Goal: Book appointment/travel/reservation

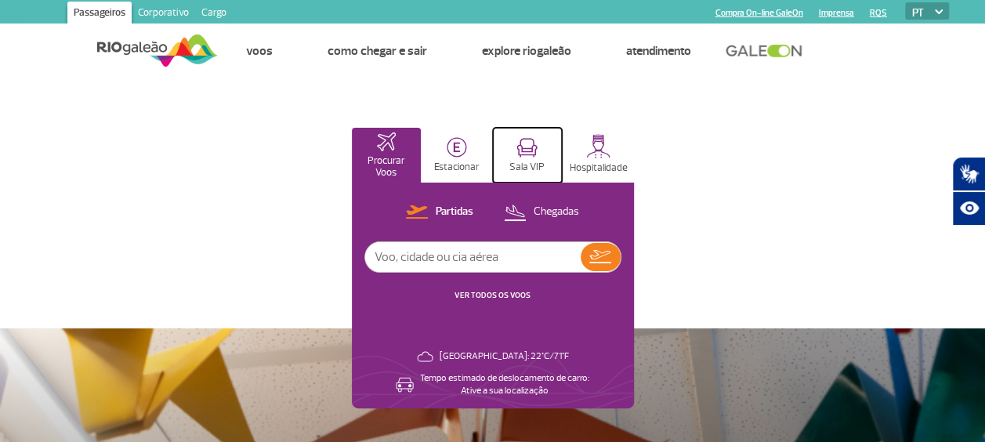
click at [526, 154] on img at bounding box center [526, 148] width 21 height 20
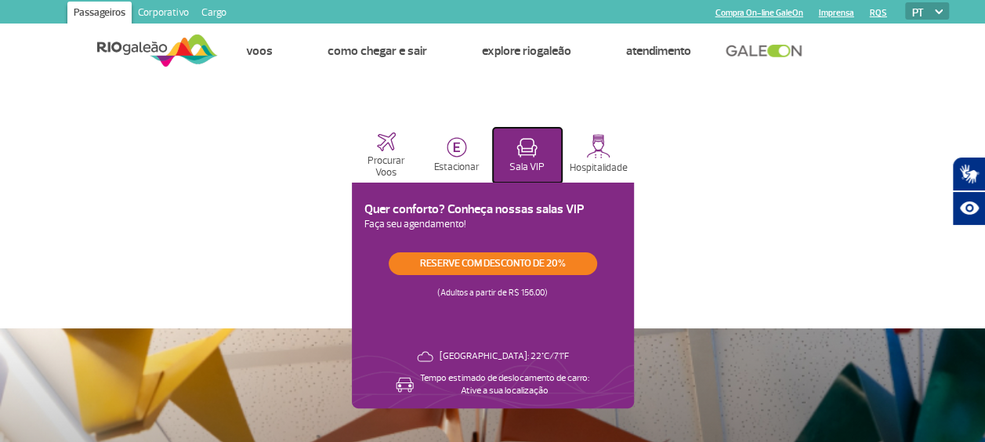
click at [526, 151] on img at bounding box center [526, 148] width 21 height 20
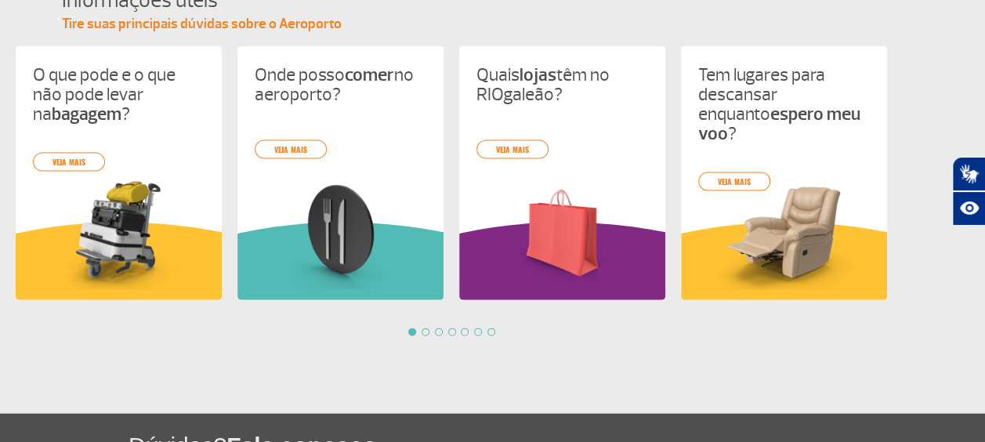
scroll to position [1723, 0]
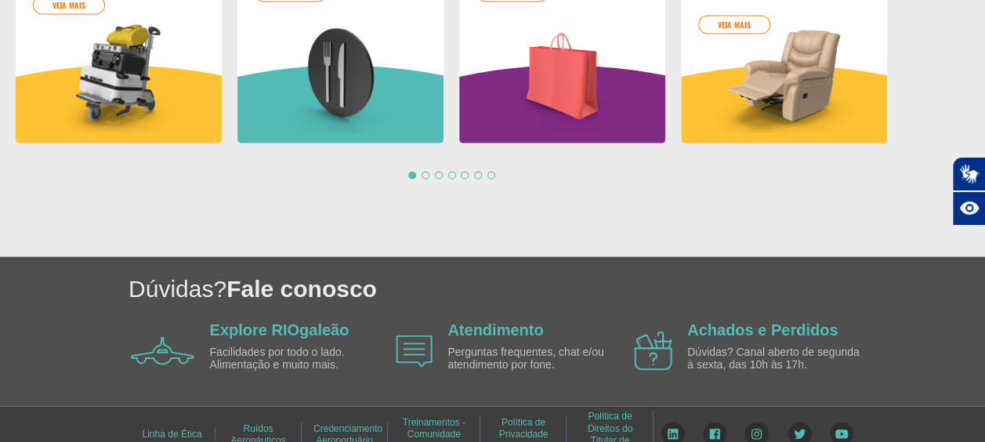
click at [425, 176] on div at bounding box center [425, 176] width 8 height 8
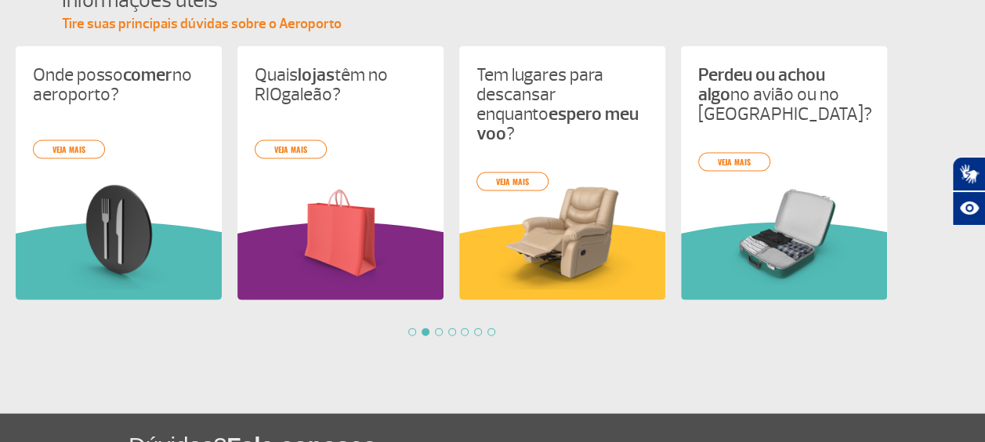
scroll to position [1567, 0]
click at [439, 334] on div at bounding box center [439, 332] width 8 height 8
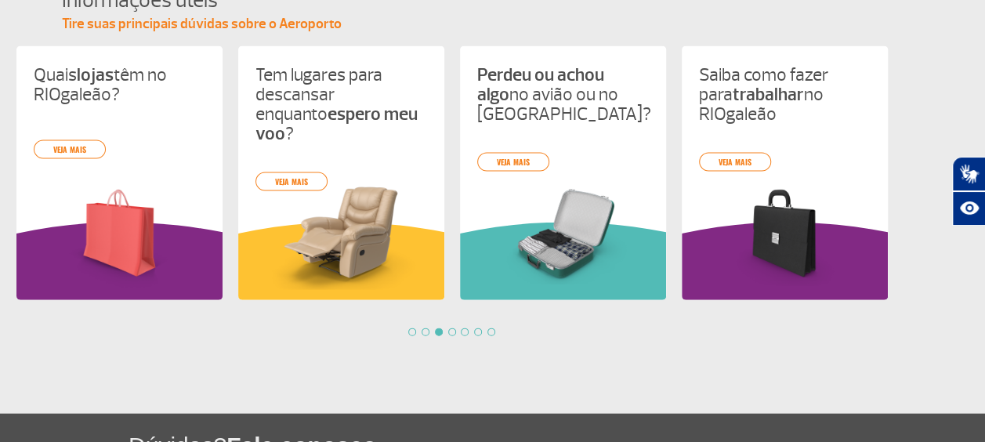
scroll to position [0, 443]
click at [453, 331] on div at bounding box center [452, 332] width 8 height 8
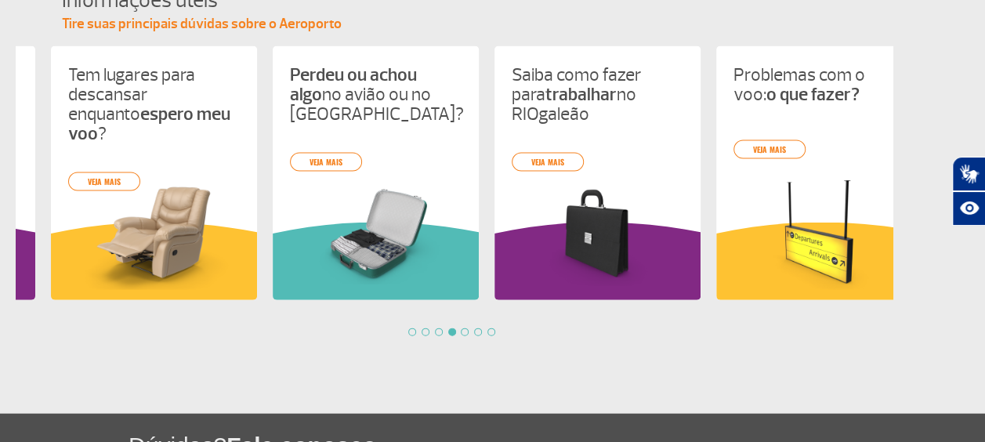
scroll to position [0, 665]
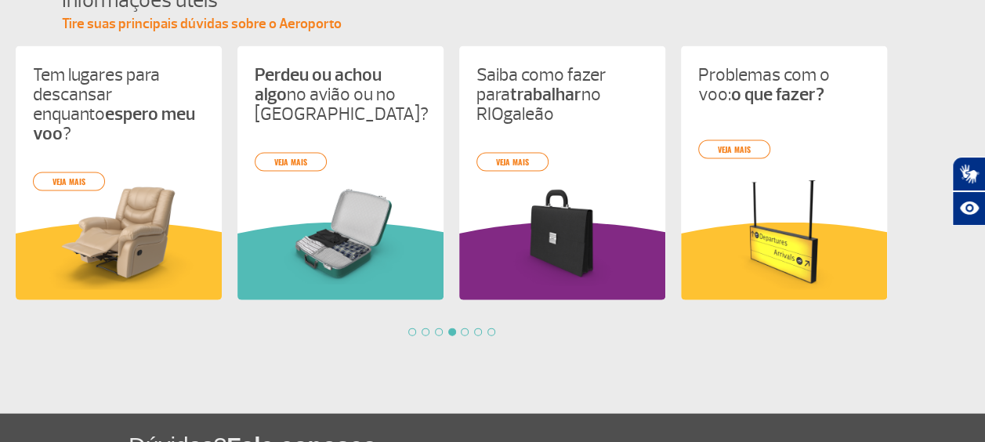
click at [466, 335] on div at bounding box center [465, 332] width 8 height 8
click at [468, 332] on div at bounding box center [465, 332] width 8 height 8
click at [478, 331] on div at bounding box center [478, 332] width 8 height 8
click at [498, 330] on div at bounding box center [454, 332] width 877 height 8
click at [494, 331] on div at bounding box center [491, 332] width 8 height 8
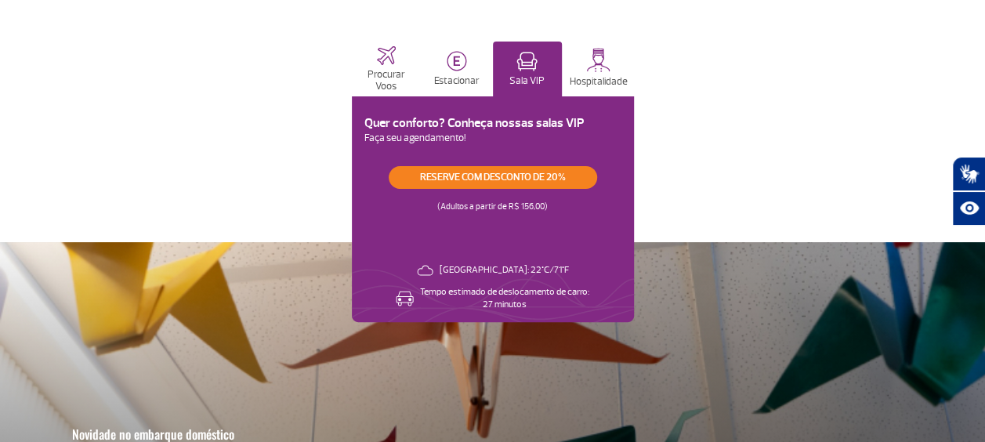
scroll to position [0, 0]
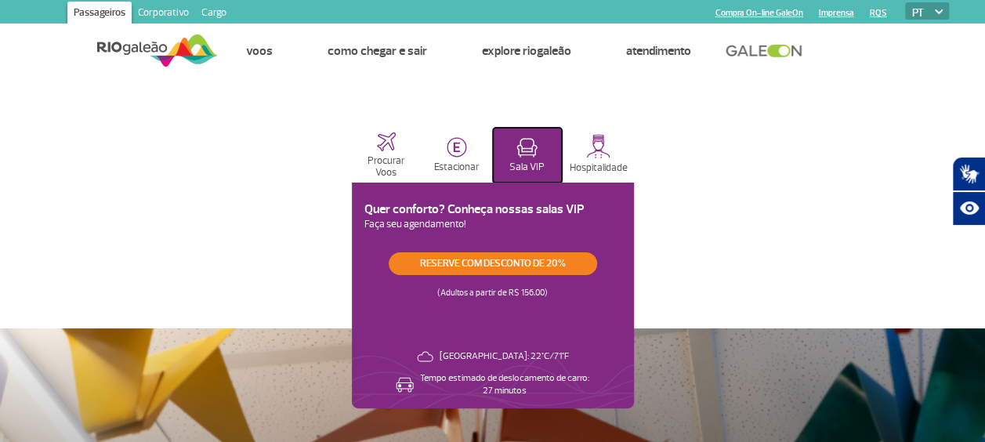
click at [541, 153] on button "Sala VIP" at bounding box center [527, 155] width 69 height 55
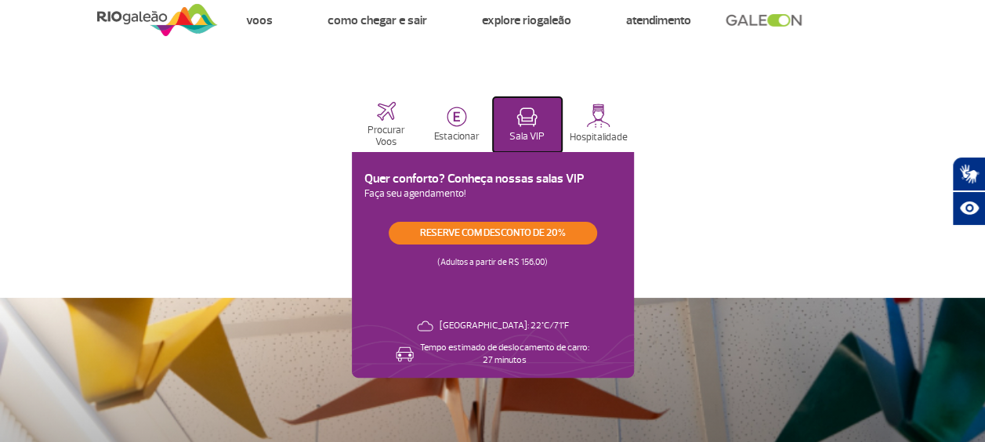
scroll to position [78, 0]
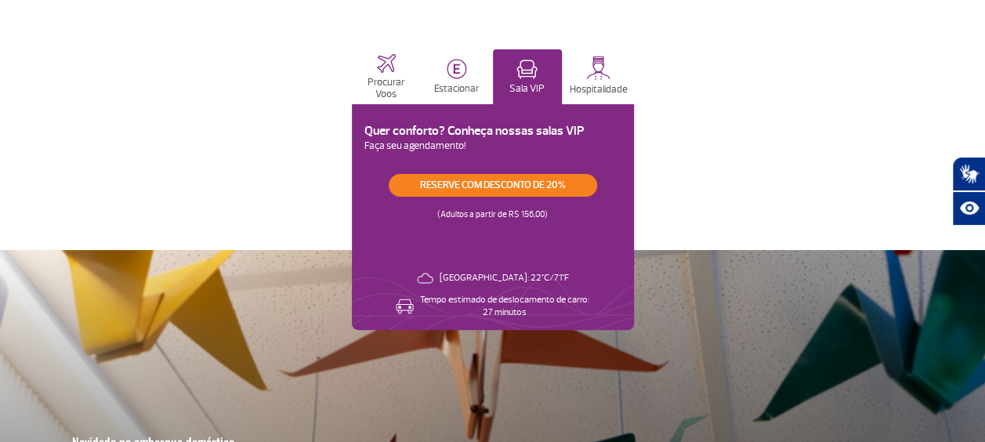
click at [495, 221] on div "Reserve com desconto de 20% (Adultos a partir de R$ 156,00)" at bounding box center [492, 204] width 257 height 60
click at [492, 215] on p "(Adultos a partir de R$ 156,00)" at bounding box center [492, 209] width 110 height 25
click at [448, 134] on h3 "Quer conforto? Conheça nossas salas VIP" at bounding box center [492, 131] width 257 height 15
click at [461, 150] on p "Faça seu agendamento!" at bounding box center [492, 147] width 257 height 16
click at [451, 186] on link "Reserve com desconto de 20%" at bounding box center [493, 185] width 208 height 23
